Goal: Information Seeking & Learning: Learn about a topic

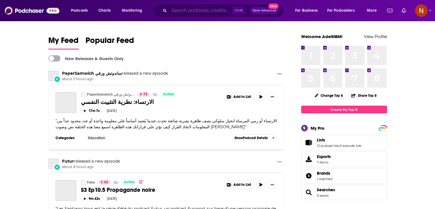
click at [201, 9] on input "Search podcasts, credits, & more..." at bounding box center [200, 10] width 63 height 9
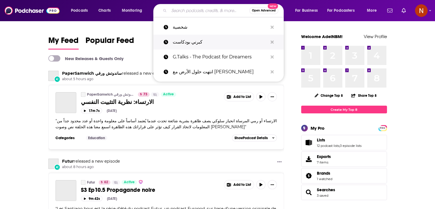
click at [189, 43] on p "كبرني بودكاست" at bounding box center [220, 42] width 95 height 15
type input "كبرني بودكاست"
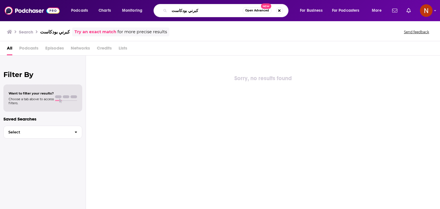
click at [200, 13] on input "كبرني بودكاست" at bounding box center [205, 10] width 73 height 9
click at [207, 11] on input "كبرني بودكاست" at bounding box center [205, 10] width 73 height 9
click at [209, 11] on input "كبرني بودكاست" at bounding box center [205, 10] width 73 height 9
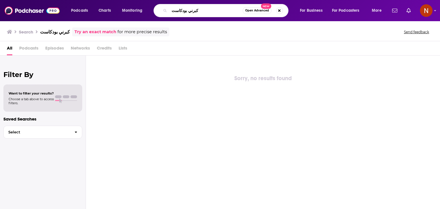
click at [209, 11] on input "كبرني بودكاست" at bounding box center [205, 10] width 73 height 9
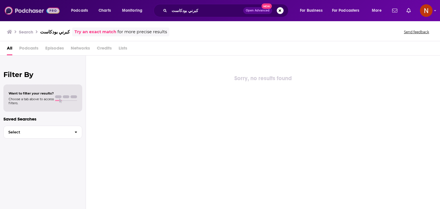
click at [38, 11] on img at bounding box center [32, 10] width 55 height 11
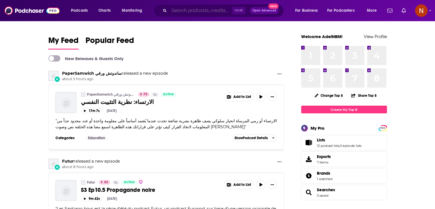
click at [190, 13] on input "Search podcasts, credits, & more..." at bounding box center [200, 10] width 63 height 9
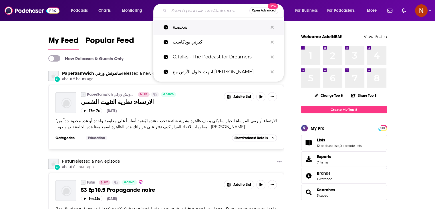
click at [189, 27] on p "شخصية" at bounding box center [220, 27] width 95 height 15
type input "شخصية"
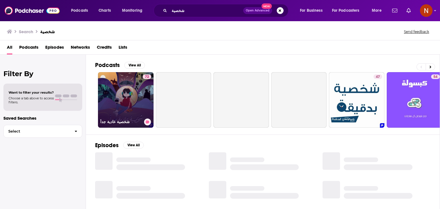
click at [119, 104] on link "72 شخصية عادية جداً" at bounding box center [126, 100] width 56 height 56
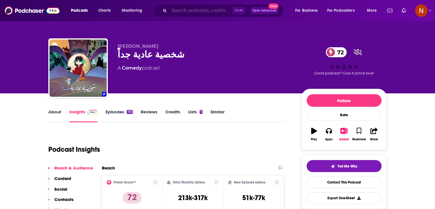
click at [195, 11] on input "Search podcasts, credits, & more..." at bounding box center [200, 10] width 63 height 9
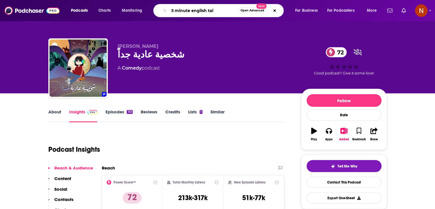
type input "5 minute english talk"
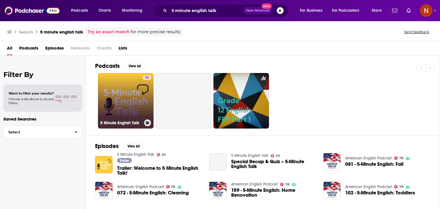
click at [120, 91] on link "50 5 Minute English Talk" at bounding box center [126, 101] width 56 height 56
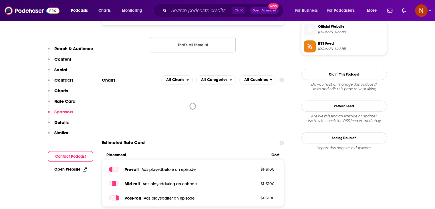
scroll to position [475, 0]
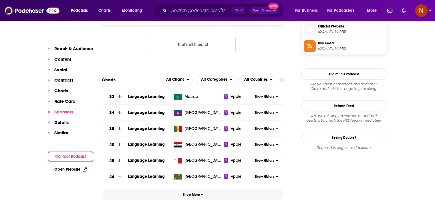
click at [197, 197] on span "Show More" at bounding box center [193, 195] width 20 height 4
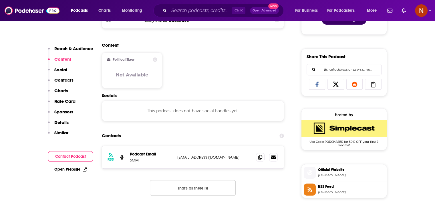
scroll to position [161, 0]
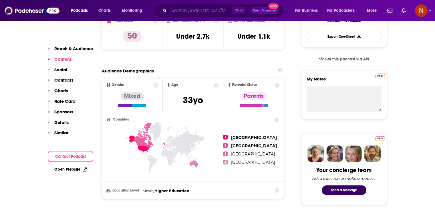
click at [203, 14] on input "Search podcasts, credits, & more..." at bounding box center [200, 10] width 63 height 9
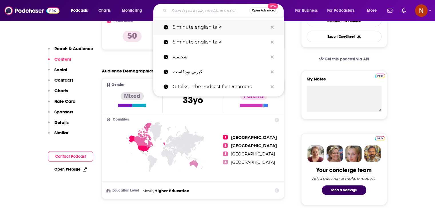
click at [270, 26] on button "Search podcasts, credits, & more..." at bounding box center [272, 27] width 9 height 11
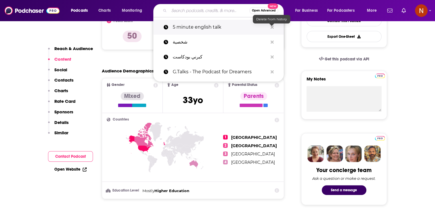
click at [271, 26] on icon "Search podcasts, credits, & more..." at bounding box center [272, 26] width 3 height 3
